Goal: Transaction & Acquisition: Purchase product/service

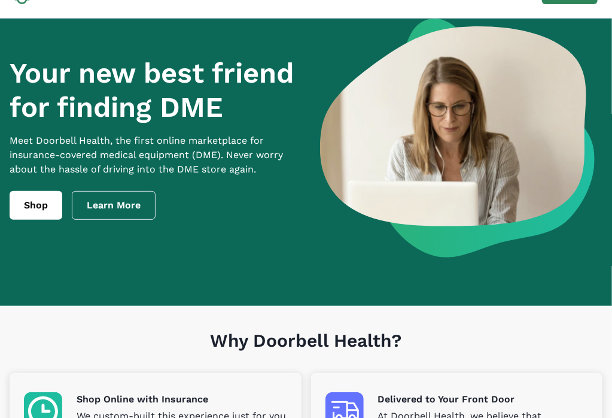
scroll to position [60, 0]
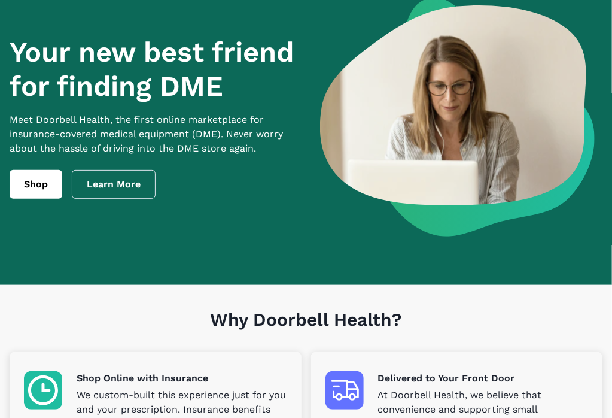
click at [7, 199] on div "Your new best friend for finding DME Meet [PERSON_NAME] Health, the first onlin…" at bounding box center [306, 127] width 612 height 258
click at [32, 193] on link "Shop" at bounding box center [36, 184] width 53 height 29
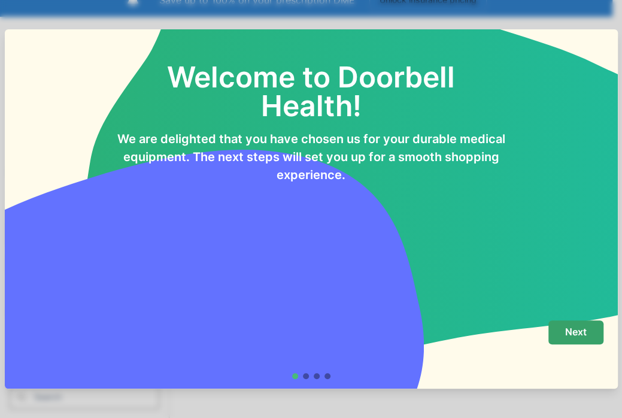
click at [548, 336] on button "Next" at bounding box center [575, 332] width 55 height 24
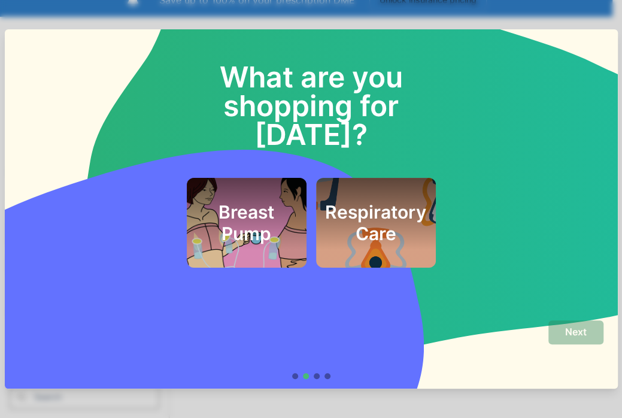
click at [334, 347] on div "Next" at bounding box center [311, 344] width 584 height 48
drag, startPoint x: 322, startPoint y: 395, endPoint x: 370, endPoint y: 360, distance: 59.6
click at [324, 392] on div "What are you shopping for [DATE]? Breast Pump Respiratory Care Next" at bounding box center [311, 209] width 622 height 418
click at [338, 407] on div "What are you shopping for [DATE]? Breast Pump Respiratory Care Next" at bounding box center [311, 209] width 622 height 418
